Goal: Transaction & Acquisition: Purchase product/service

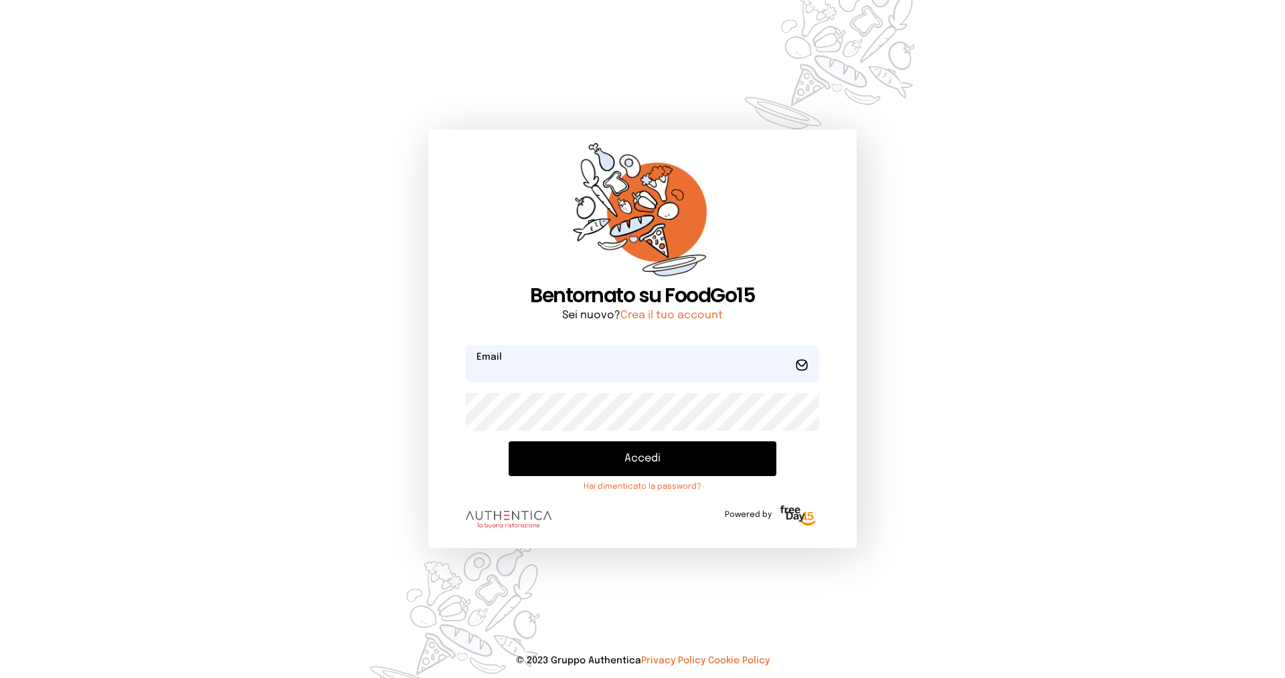
type input "**********"
click at [563, 459] on button "Accedi" at bounding box center [642, 459] width 268 height 35
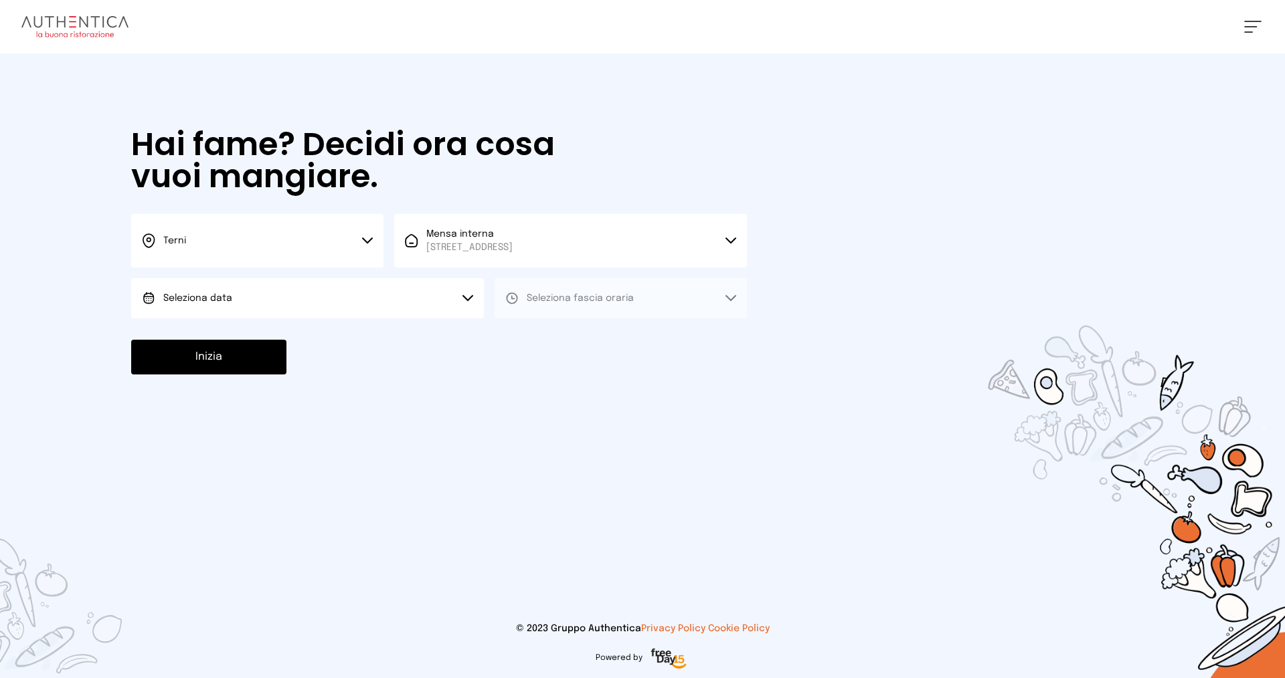
click at [226, 249] on button "Terni" at bounding box center [257, 241] width 252 height 54
click at [233, 288] on li "Terni" at bounding box center [257, 286] width 252 height 36
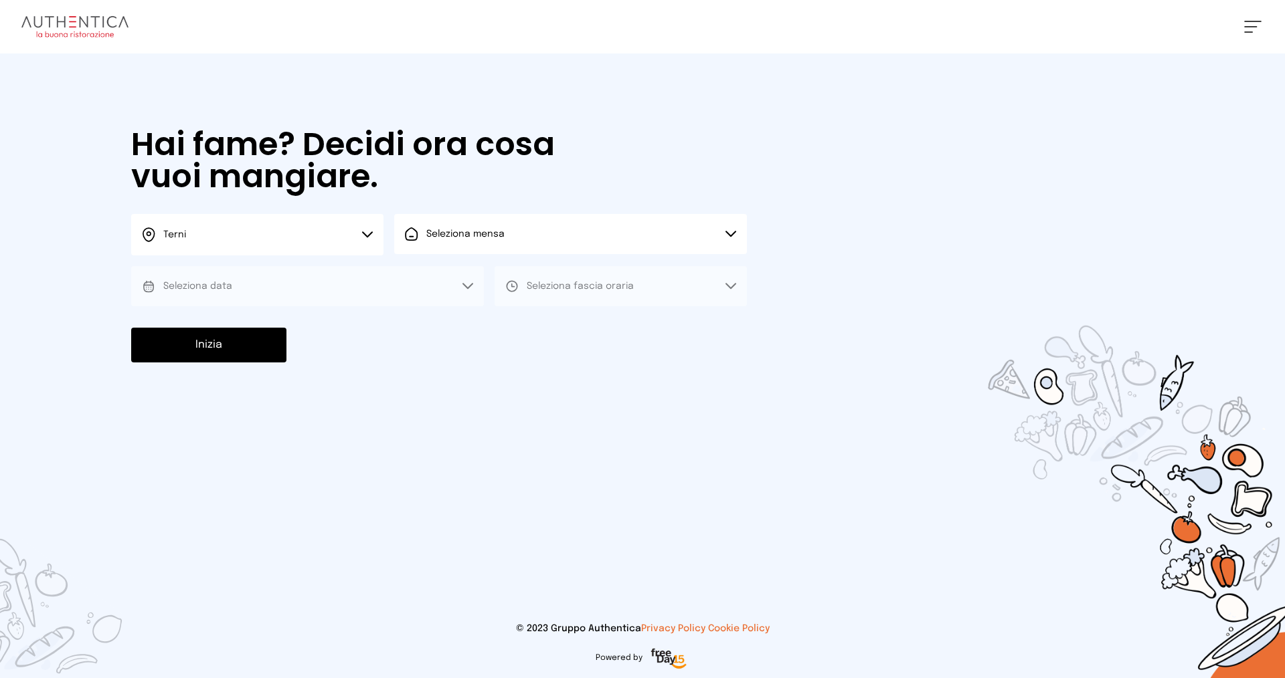
click at [506, 236] on button "Seleziona mensa" at bounding box center [570, 234] width 353 height 40
click at [511, 284] on span "[STREET_ADDRESS]" at bounding box center [469, 284] width 86 height 13
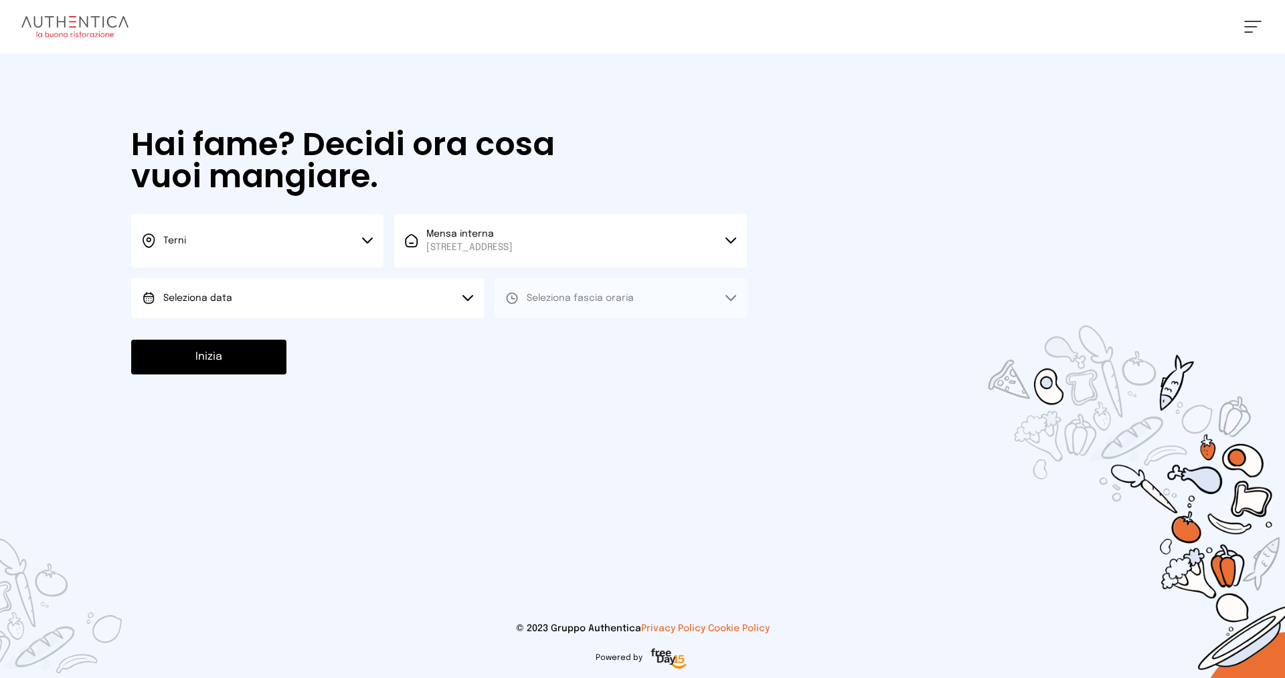
click at [278, 302] on button "Seleziona data" at bounding box center [307, 298] width 353 height 40
click at [290, 342] on li "[DATE], [DATE]" at bounding box center [307, 335] width 353 height 35
click at [579, 300] on span "Seleziona fascia oraria" at bounding box center [580, 298] width 107 height 9
click at [577, 339] on li "Pranzo" at bounding box center [620, 335] width 252 height 35
click at [222, 361] on button "Inizia" at bounding box center [208, 357] width 155 height 35
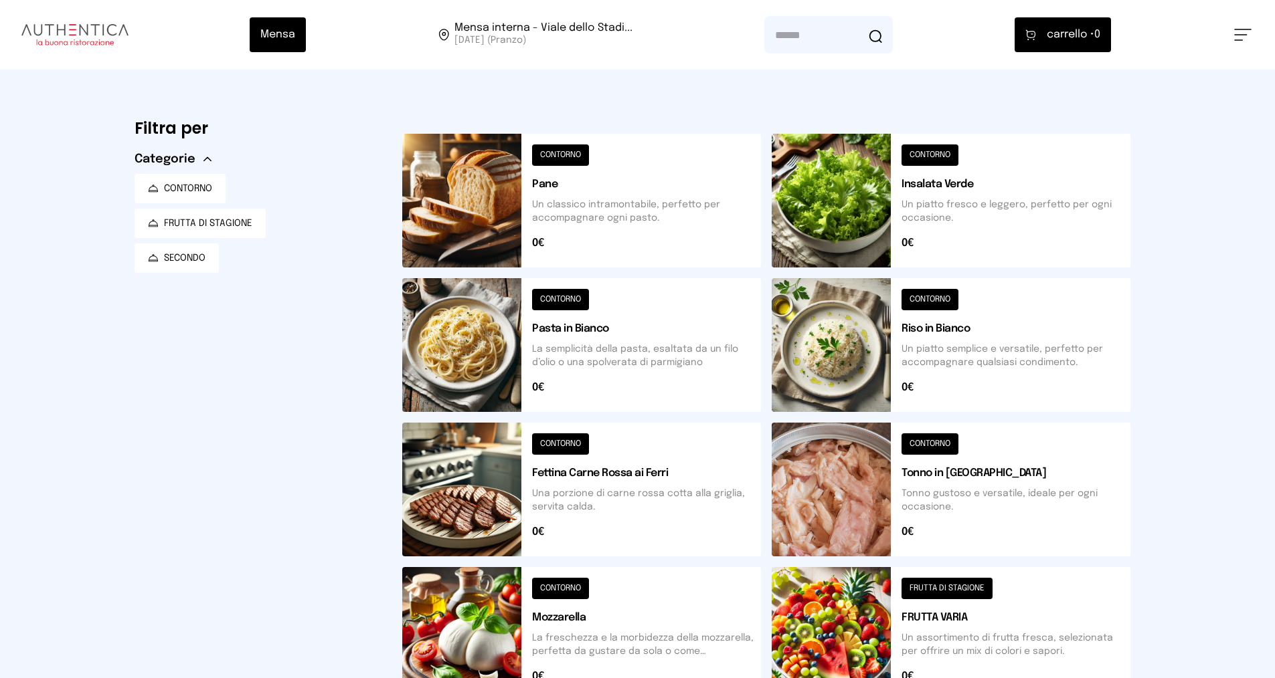
scroll to position [134, 0]
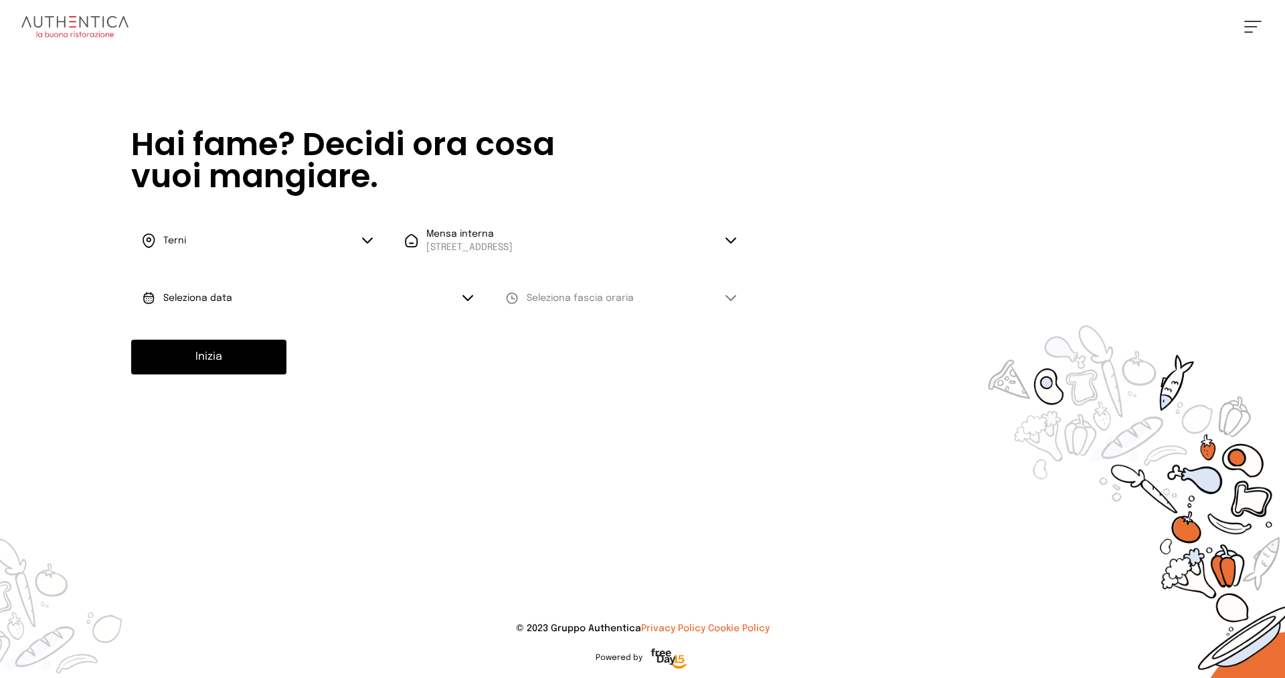
click at [238, 240] on button "Terni" at bounding box center [257, 241] width 252 height 54
click at [252, 288] on li "Terni" at bounding box center [257, 286] width 252 height 36
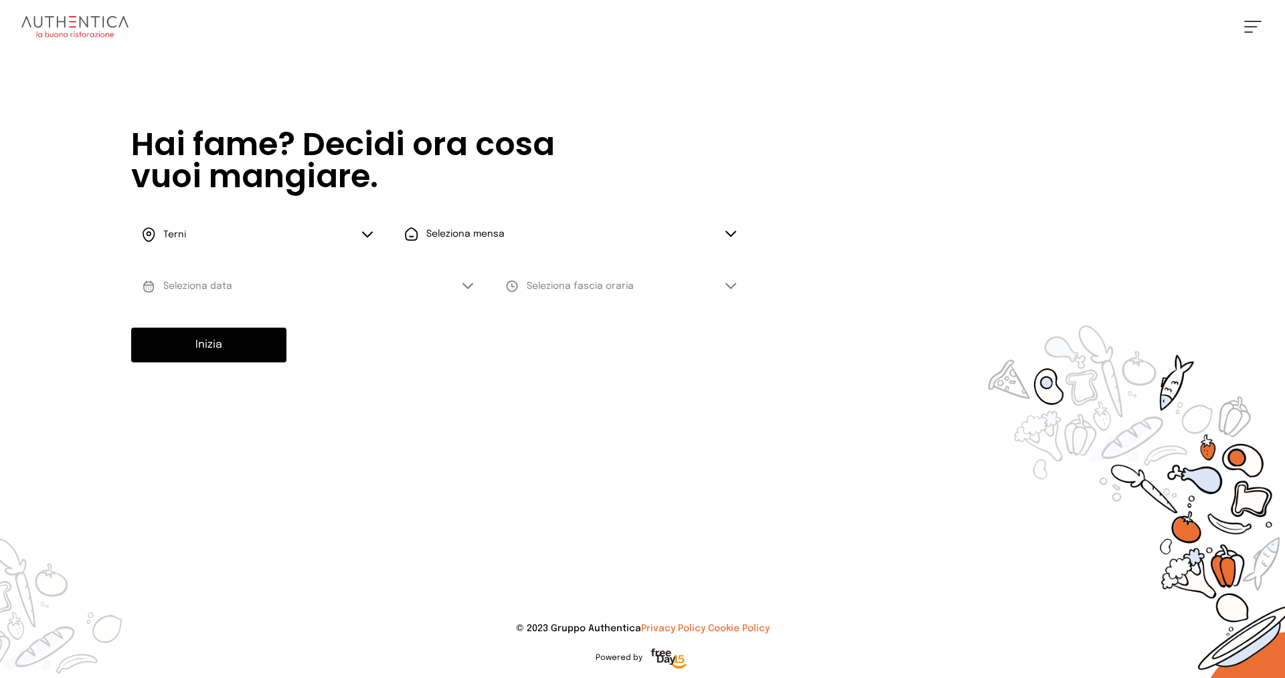
click at [454, 238] on span "Seleziona mensa" at bounding box center [465, 233] width 78 height 9
click at [464, 277] on span "Mensa interna" at bounding box center [469, 271] width 86 height 13
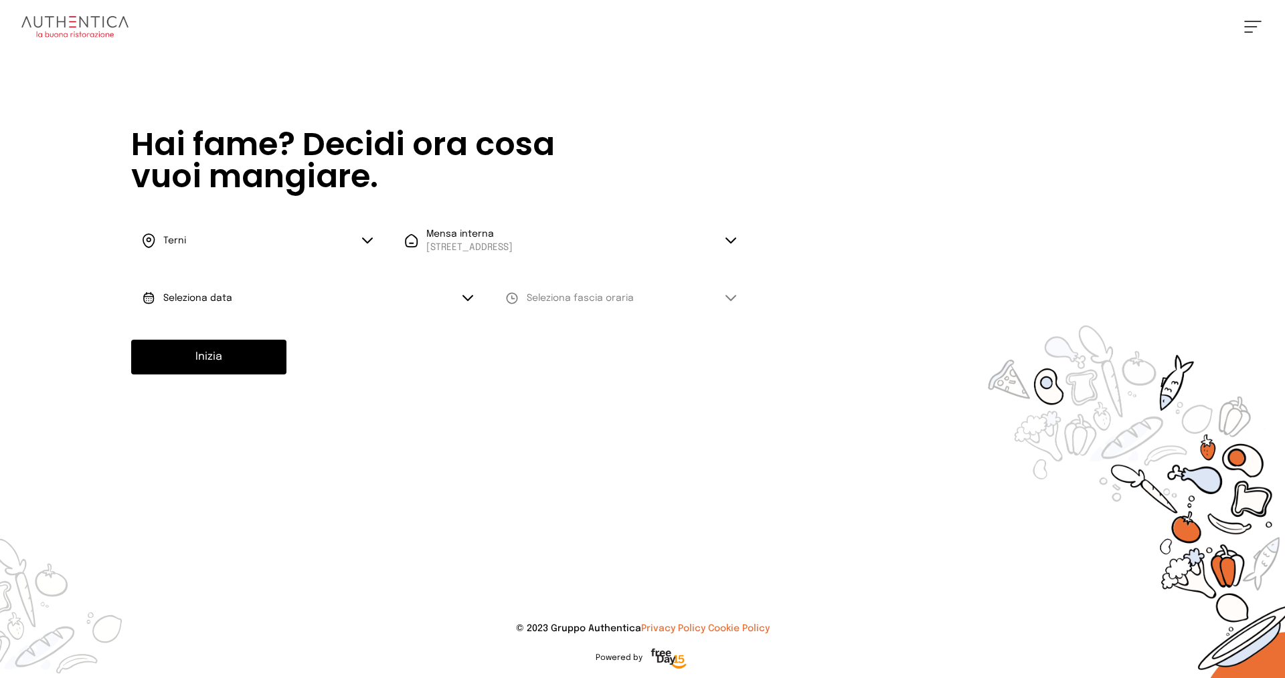
click at [258, 302] on button "Seleziona data" at bounding box center [307, 298] width 353 height 40
click at [270, 339] on li "[DATE], [DATE]" at bounding box center [307, 335] width 353 height 35
click at [555, 302] on span "Seleziona fascia oraria" at bounding box center [580, 298] width 107 height 9
click at [551, 335] on span "Pranzo" at bounding box center [543, 335] width 32 height 13
click at [256, 359] on button "Inizia" at bounding box center [208, 357] width 155 height 35
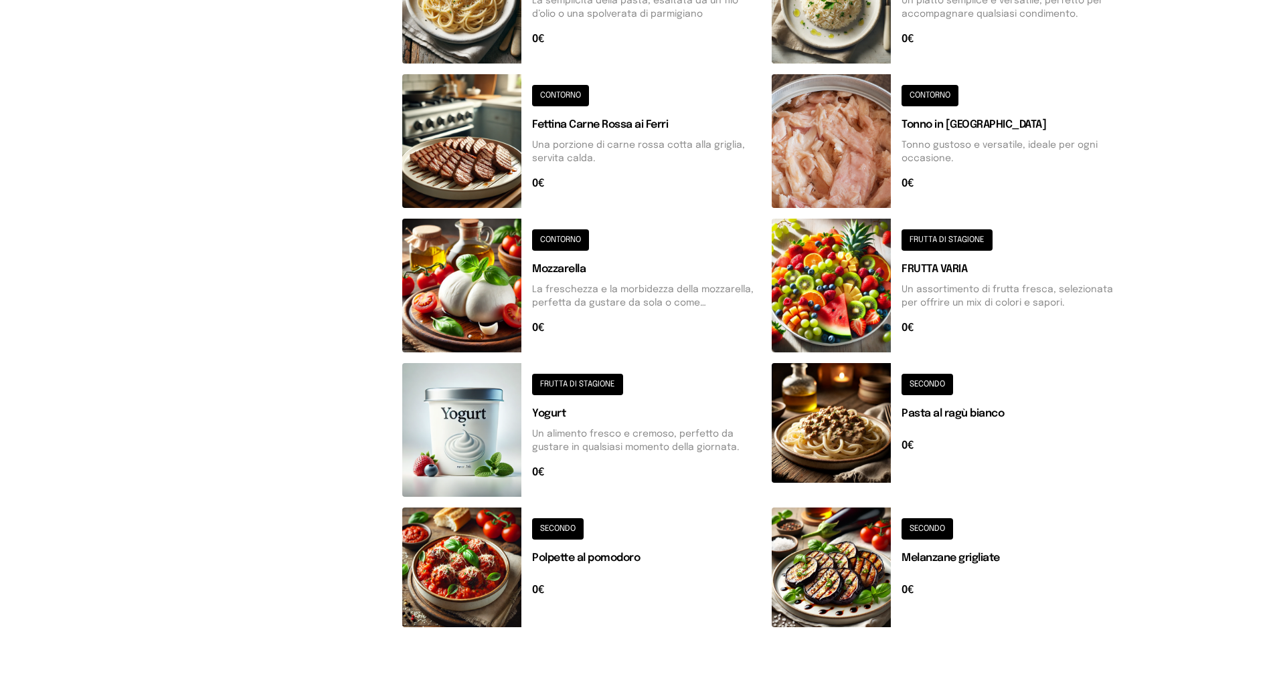
scroll to position [415, 0]
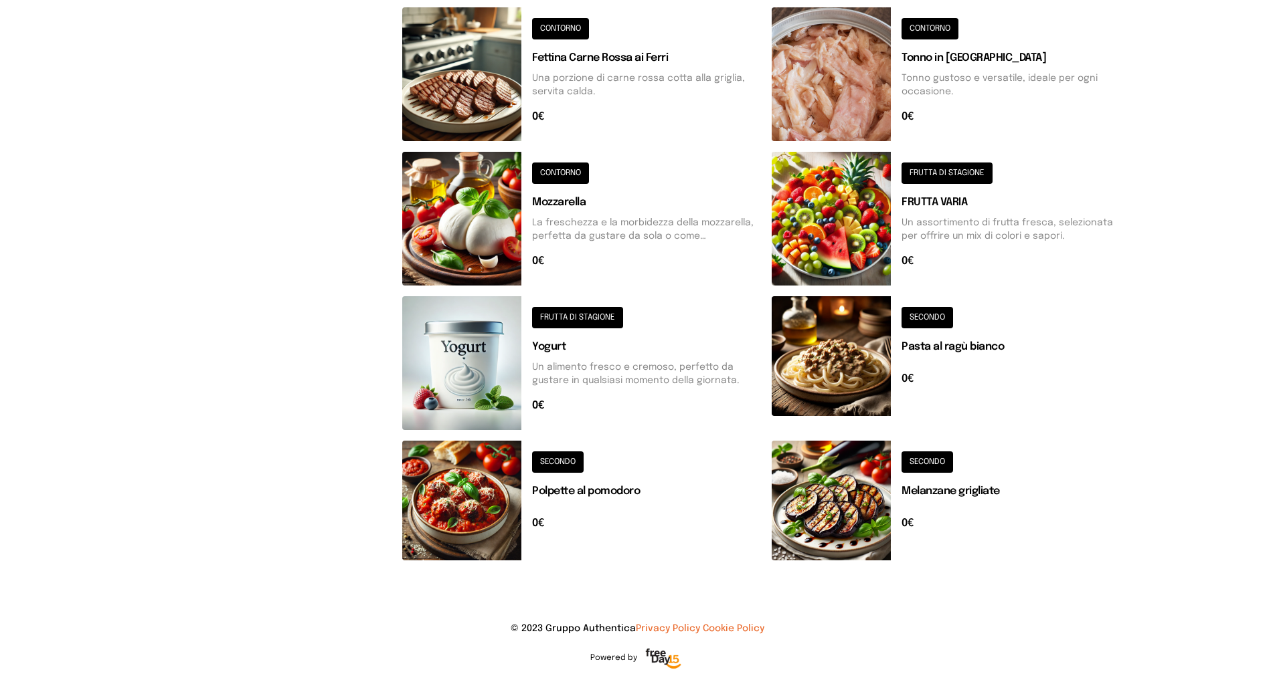
click at [928, 460] on button at bounding box center [950, 501] width 359 height 120
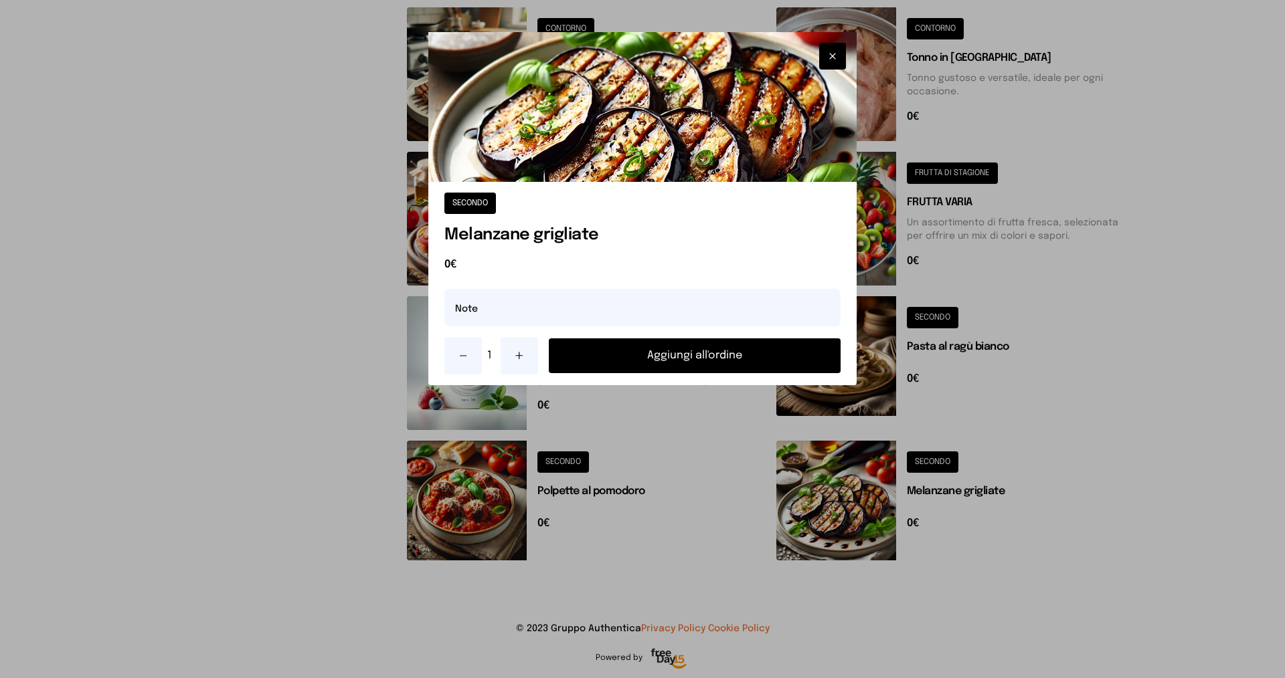
click at [689, 355] on button "Aggiungi all'ordine" at bounding box center [695, 356] width 292 height 35
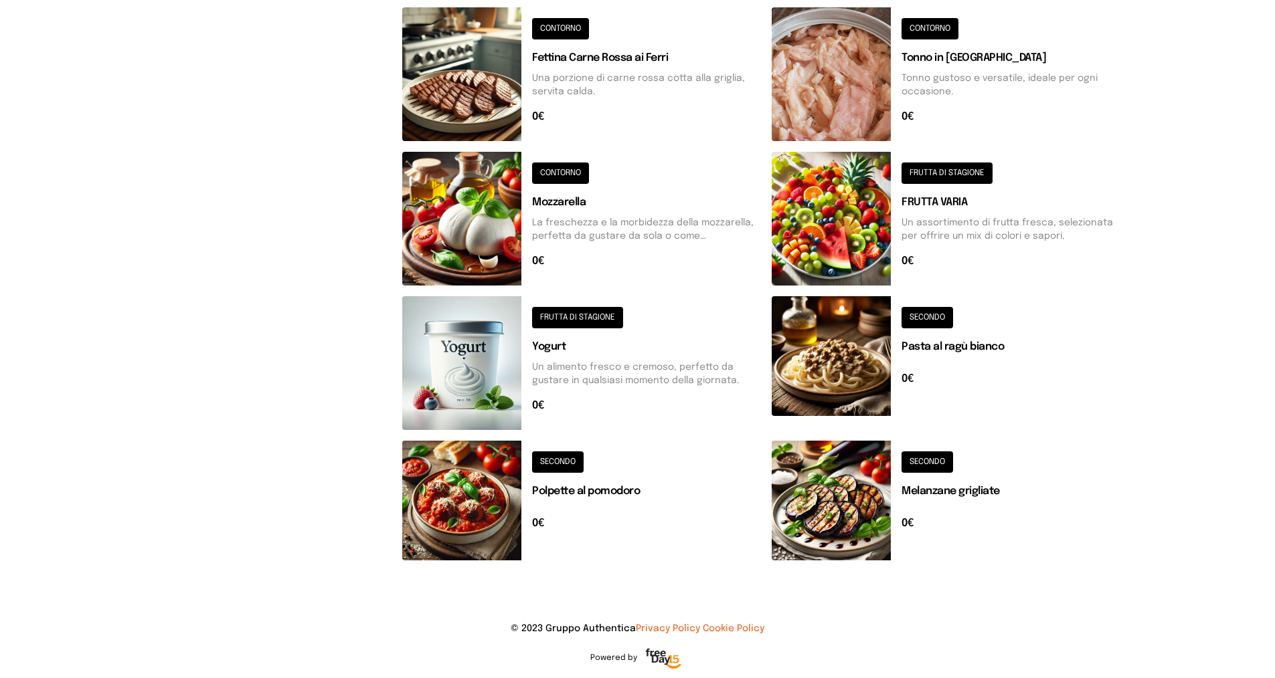
click at [564, 459] on button at bounding box center [581, 501] width 359 height 120
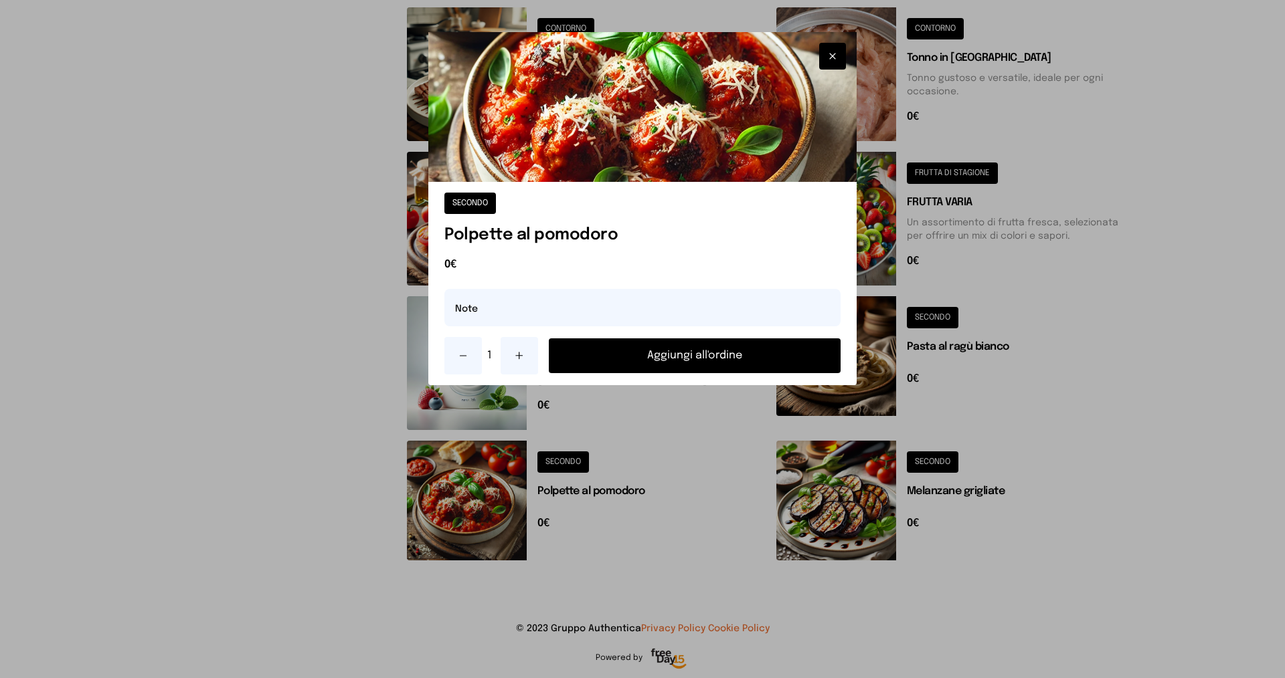
click at [582, 360] on button "Aggiungi all'ordine" at bounding box center [695, 356] width 292 height 35
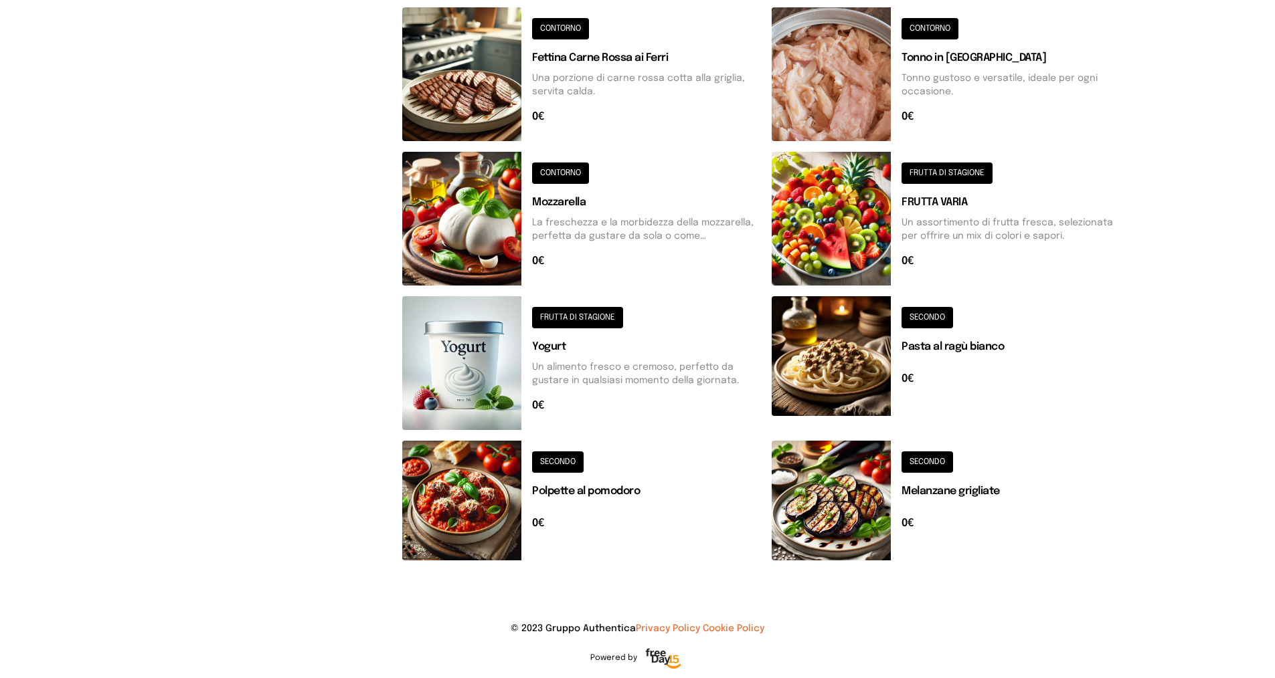
click at [932, 171] on button at bounding box center [950, 219] width 359 height 134
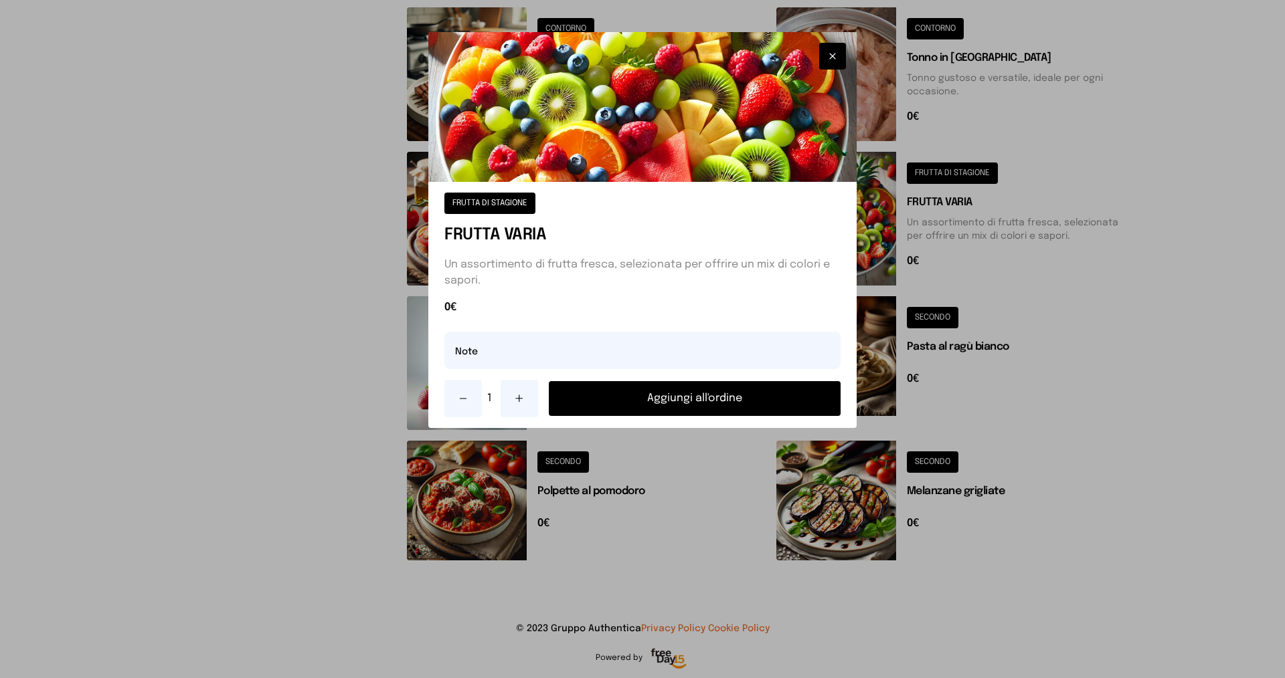
click at [618, 401] on button "Aggiungi all'ordine" at bounding box center [695, 398] width 292 height 35
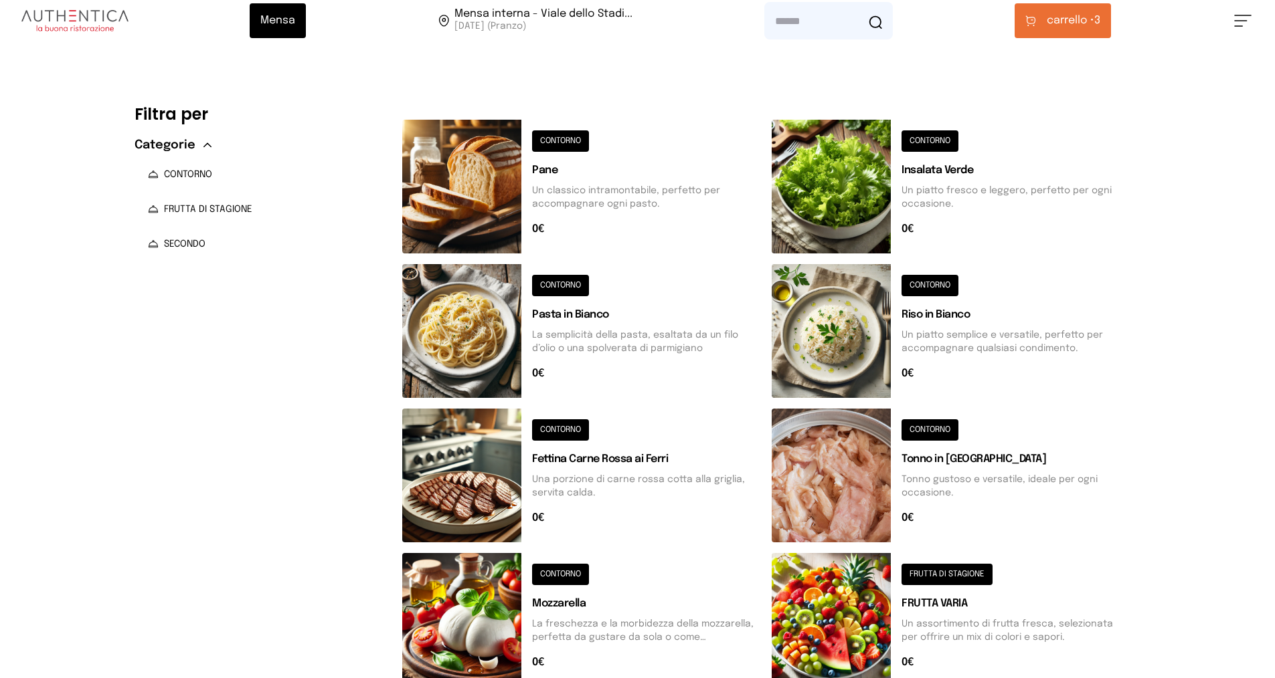
scroll to position [0, 0]
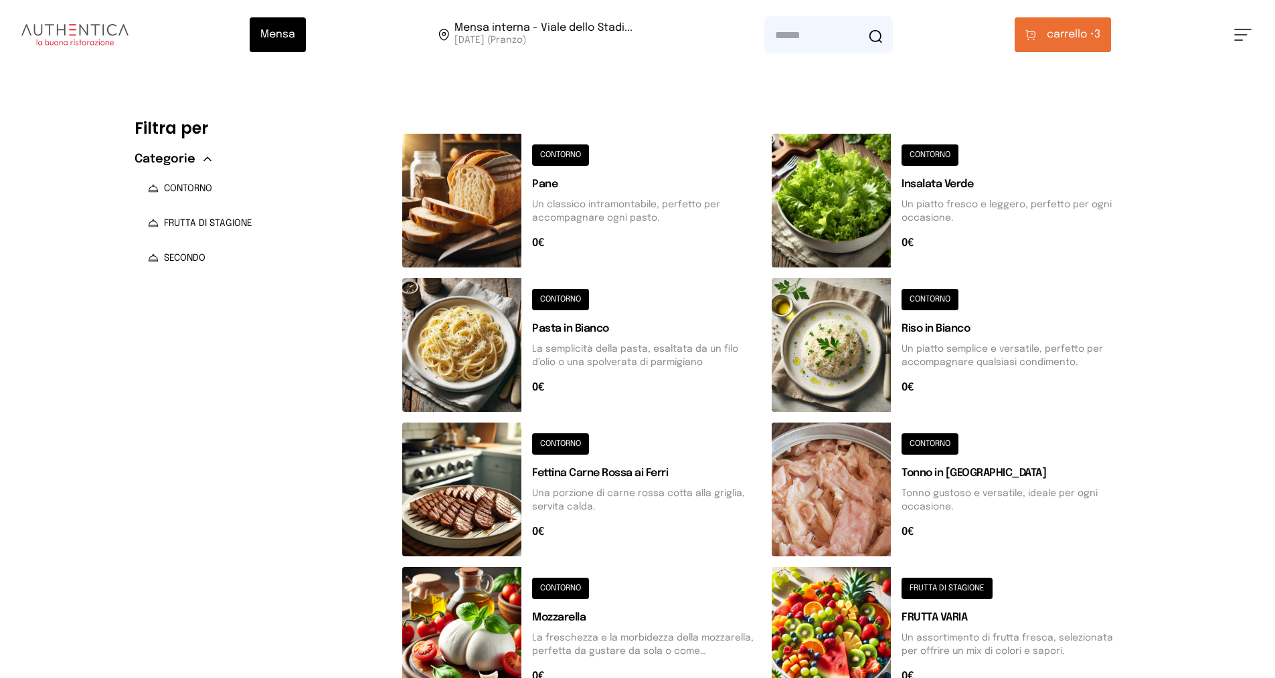
click at [561, 156] on button at bounding box center [581, 201] width 359 height 134
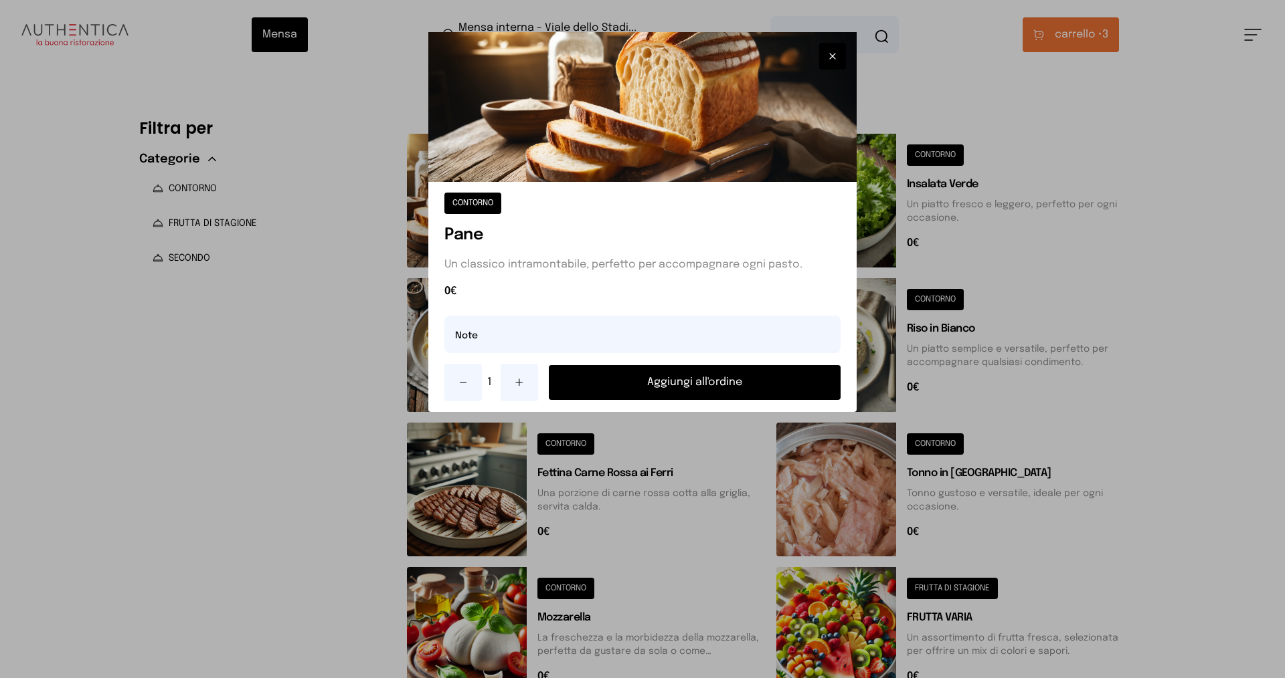
click at [636, 379] on button "Aggiungi all'ordine" at bounding box center [695, 382] width 292 height 35
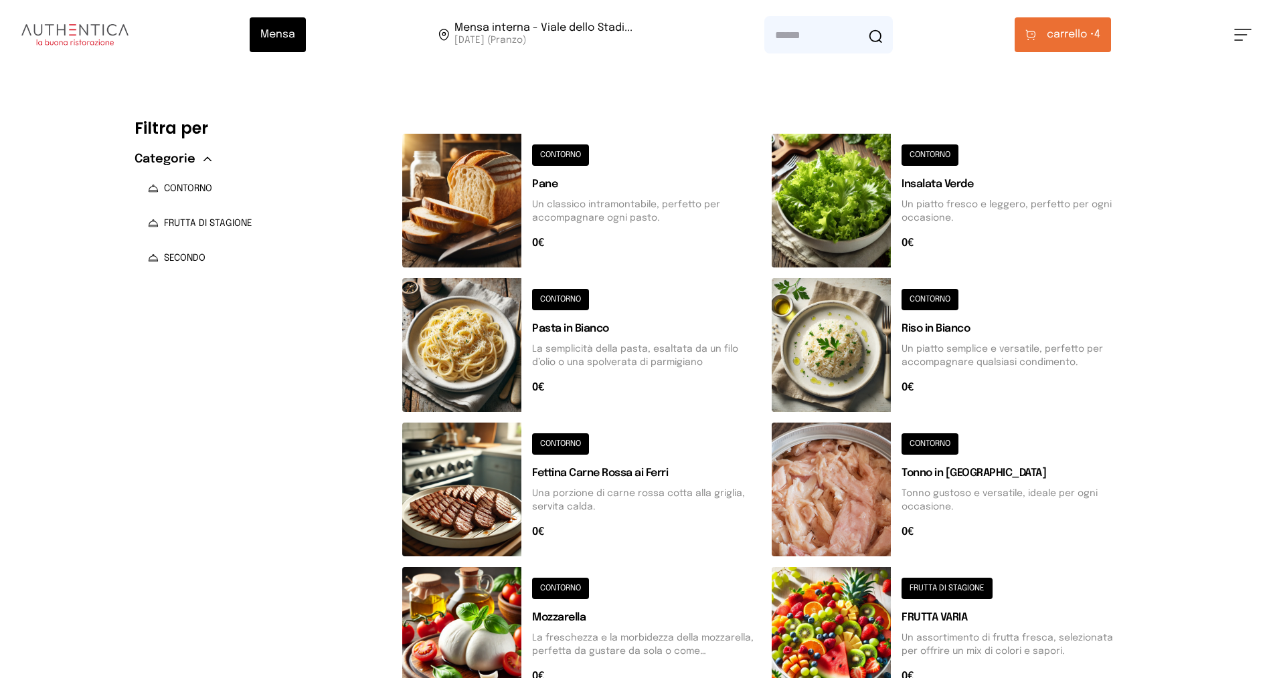
click at [1049, 36] on span "carrello •" at bounding box center [1070, 35] width 48 height 16
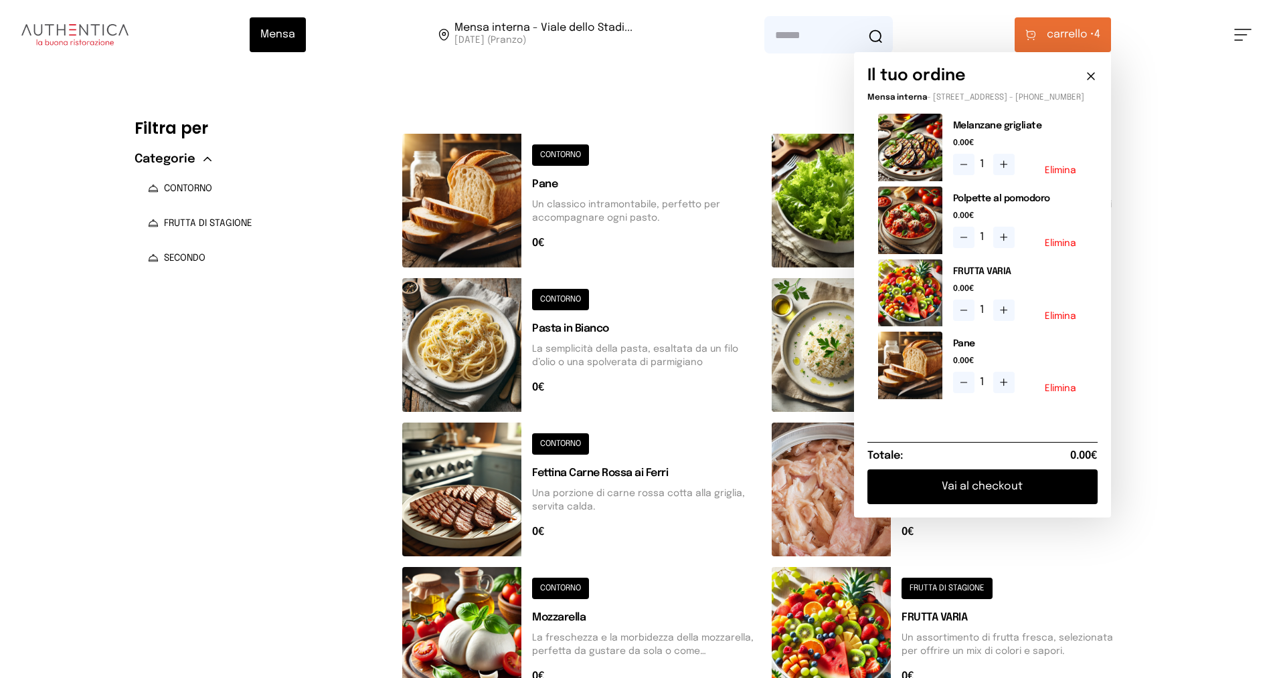
click at [1014, 498] on button "Vai al checkout" at bounding box center [982, 487] width 230 height 35
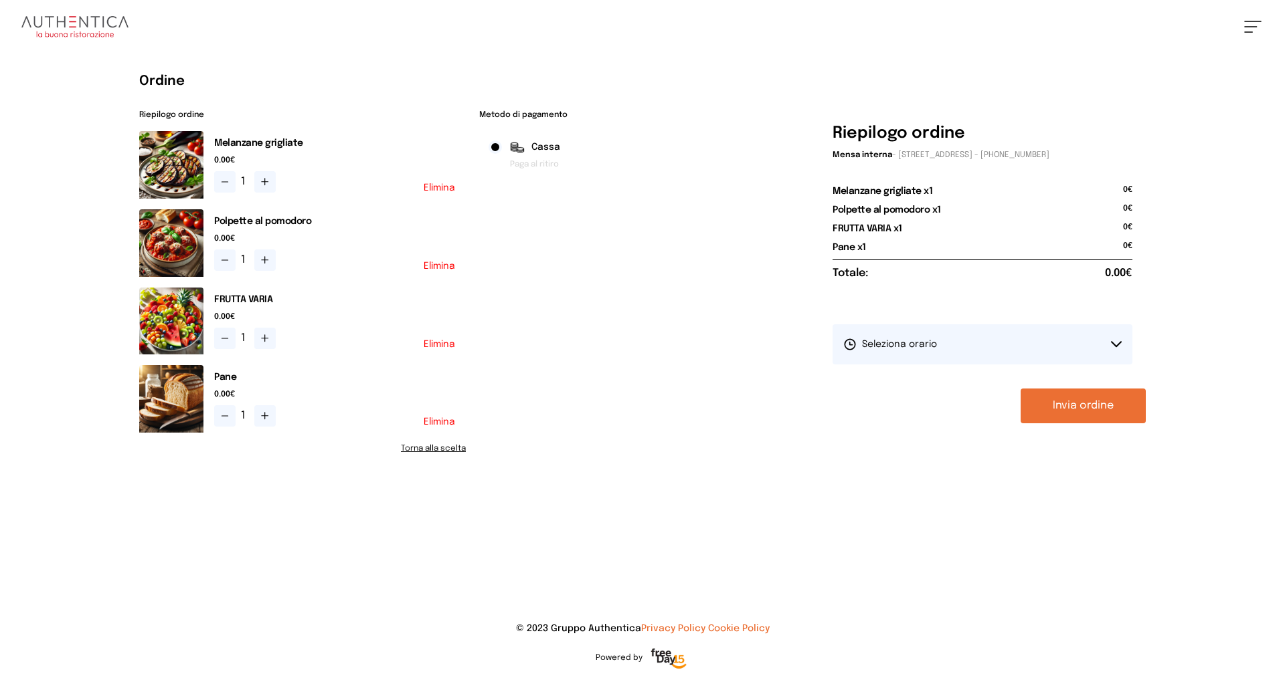
click at [923, 339] on span "Seleziona orario" at bounding box center [890, 344] width 94 height 13
click at [924, 383] on span "1° Turno (13:00 - 15:00)" at bounding box center [893, 381] width 101 height 13
click at [1073, 407] on button "Invia ordine" at bounding box center [1082, 406] width 125 height 35
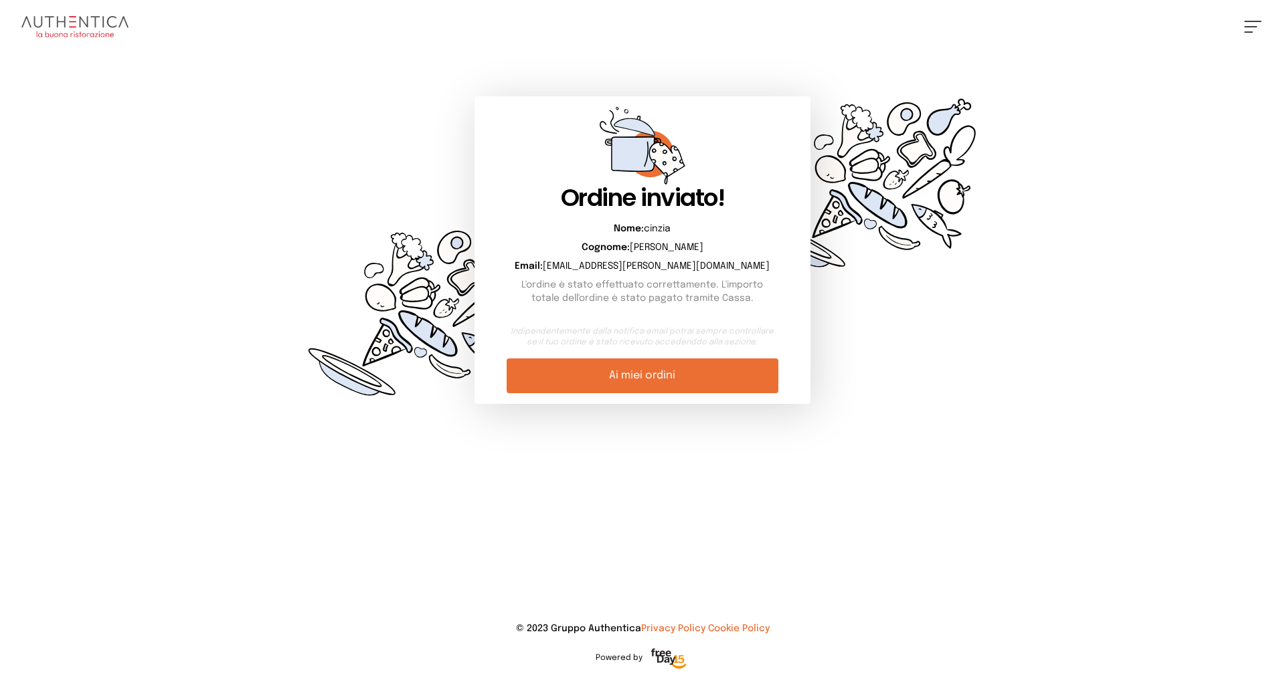
click at [697, 370] on link "Ai miei ordini" at bounding box center [641, 376] width 271 height 35
